Goal: Task Accomplishment & Management: Manage account settings

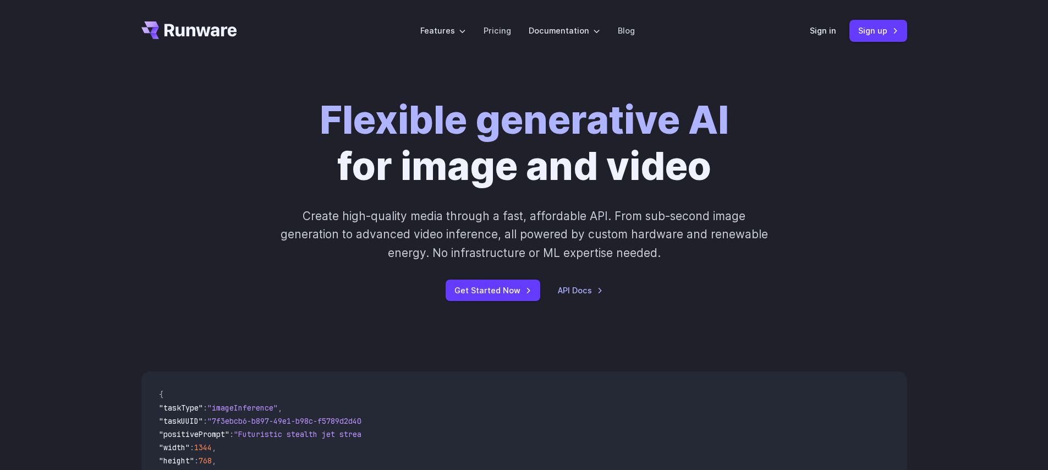
click at [809, 29] on header "Features Tasks Image generation Video generation Sonic Inference Engine™ Models…" at bounding box center [524, 31] width 792 height 62
click at [814, 32] on link "Sign in" at bounding box center [823, 30] width 26 height 13
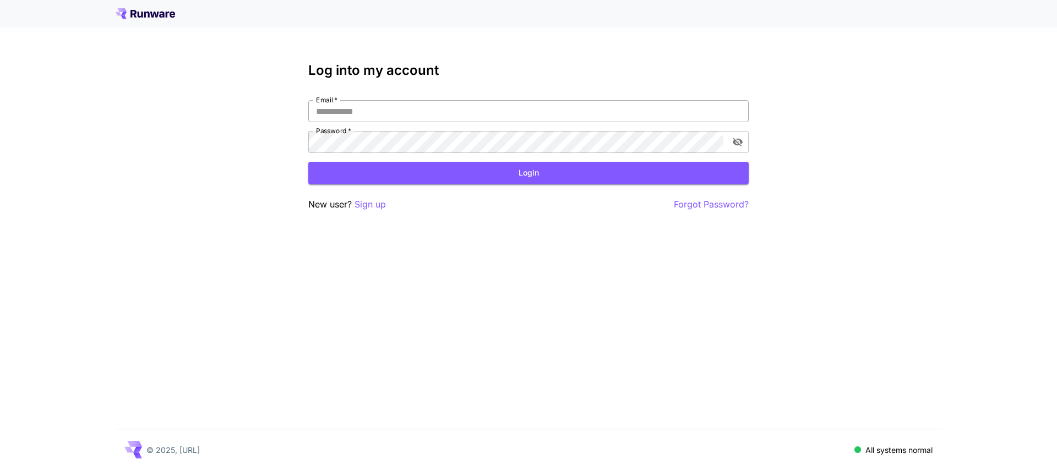
click at [447, 108] on input "Email   *" at bounding box center [528, 111] width 440 height 22
type input "**********"
click button "Login" at bounding box center [528, 173] width 440 height 23
click at [736, 143] on icon "toggle password visibility" at bounding box center [737, 141] width 11 height 11
click button "Login" at bounding box center [528, 173] width 440 height 23
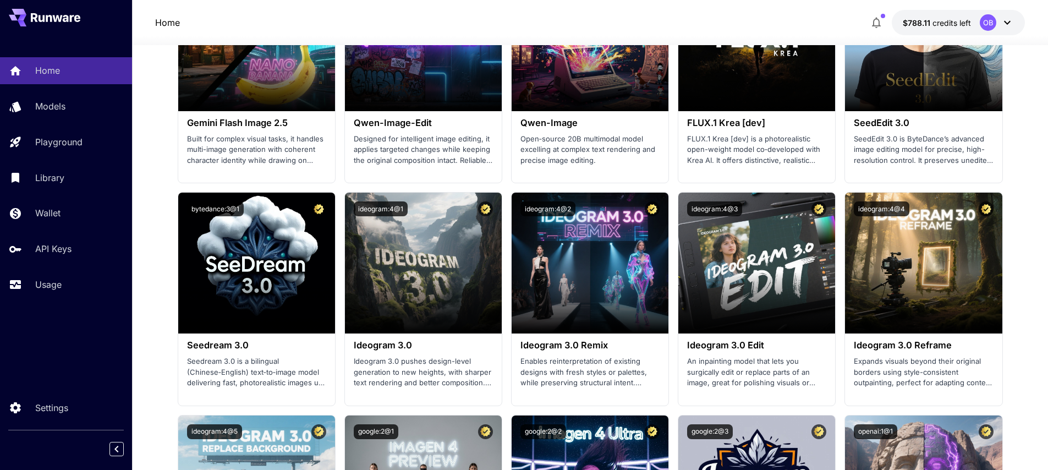
scroll to position [1273, 0]
